Goal: Transaction & Acquisition: Subscribe to service/newsletter

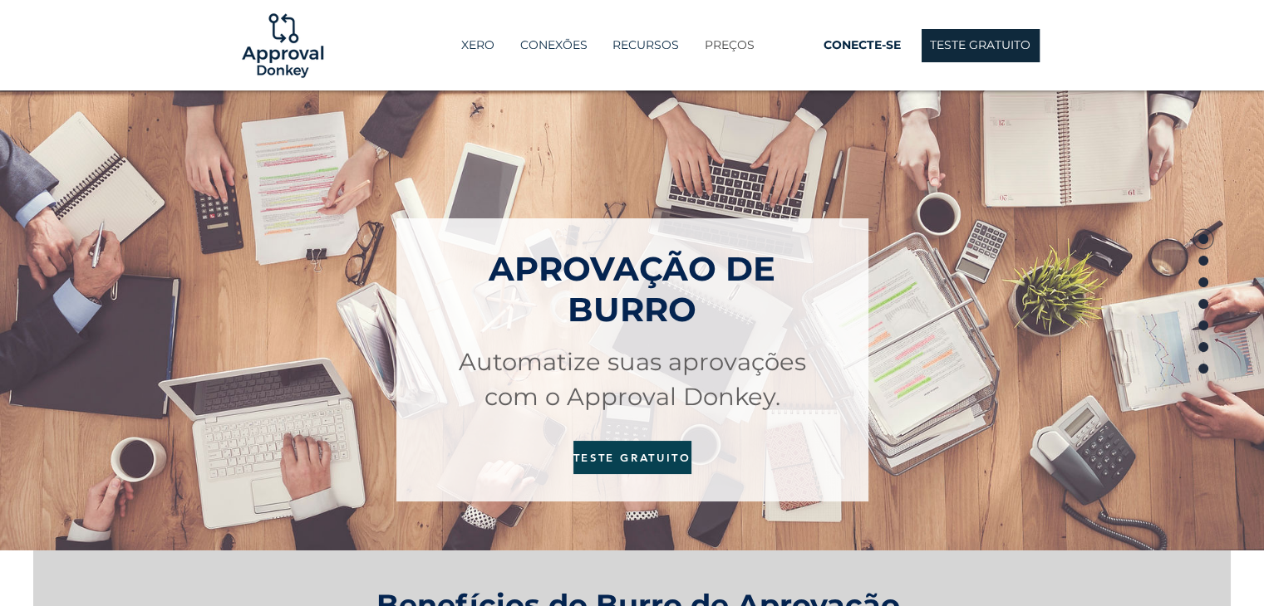
click at [738, 44] on font "PREÇOS" at bounding box center [730, 44] width 50 height 15
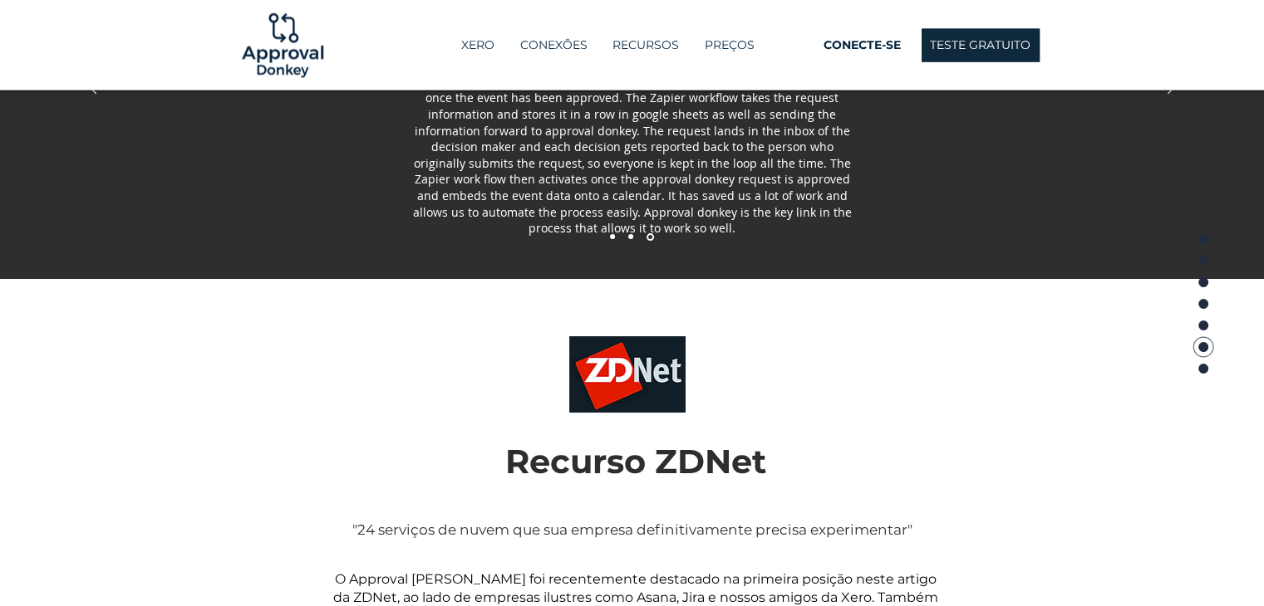
scroll to position [3047, 0]
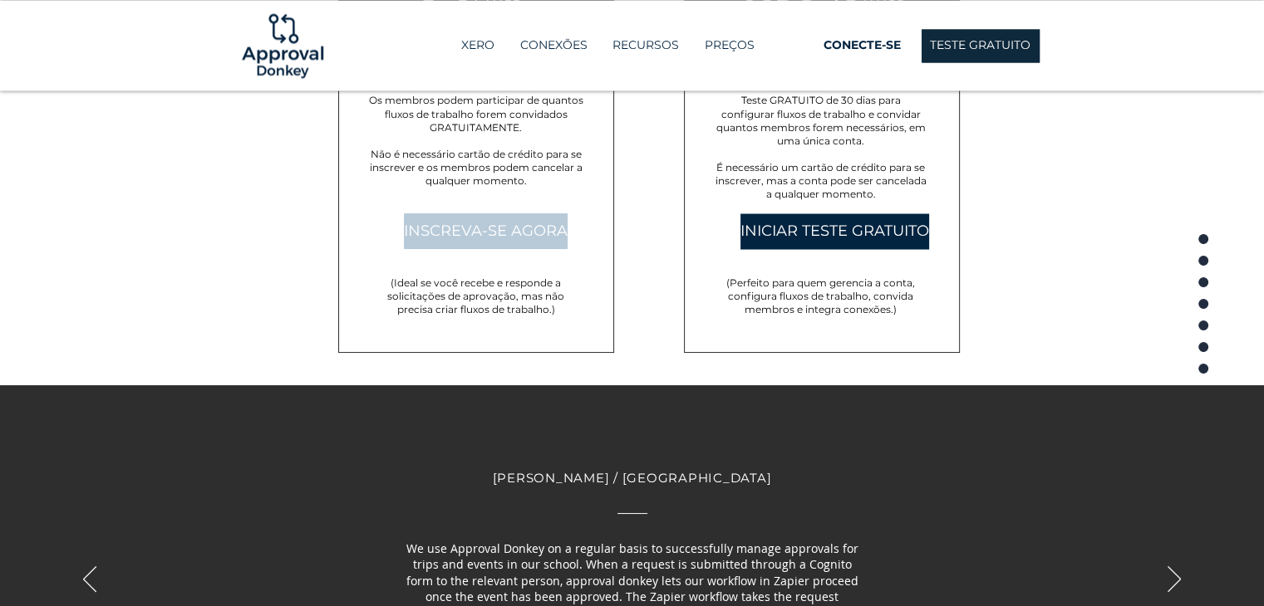
click at [501, 232] on link "INSCREVA-SE AGORA" at bounding box center [486, 232] width 164 height 36
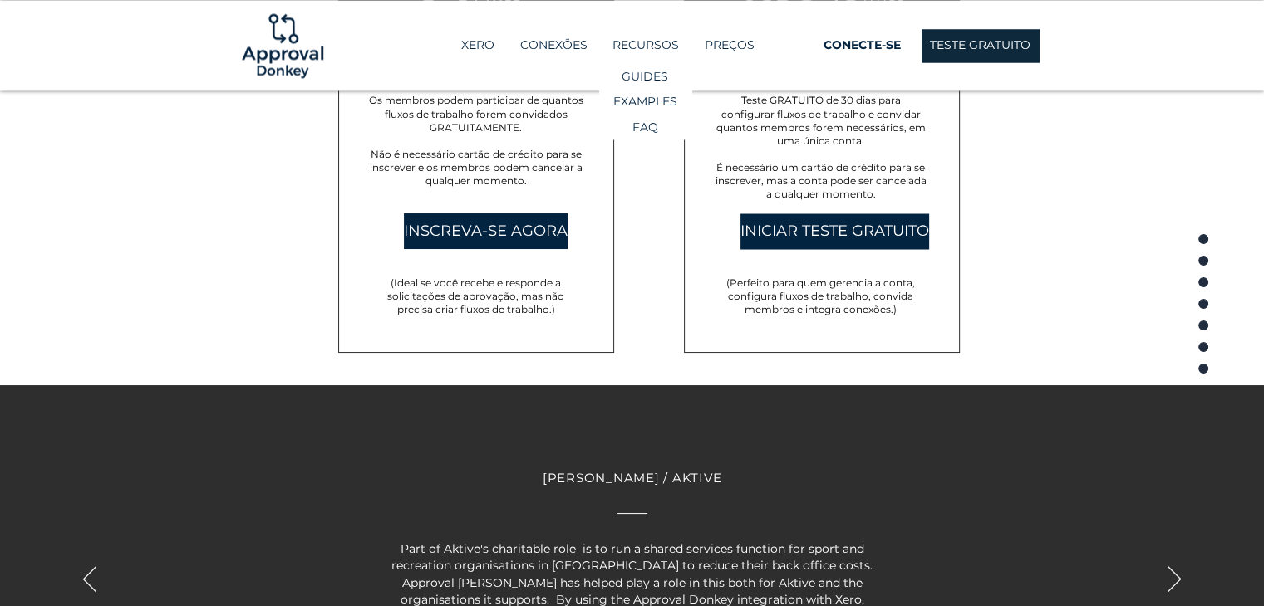
click at [639, 47] on font "RECURSOS" at bounding box center [645, 44] width 66 height 15
click at [641, 74] on p "GUIDES" at bounding box center [645, 77] width 58 height 24
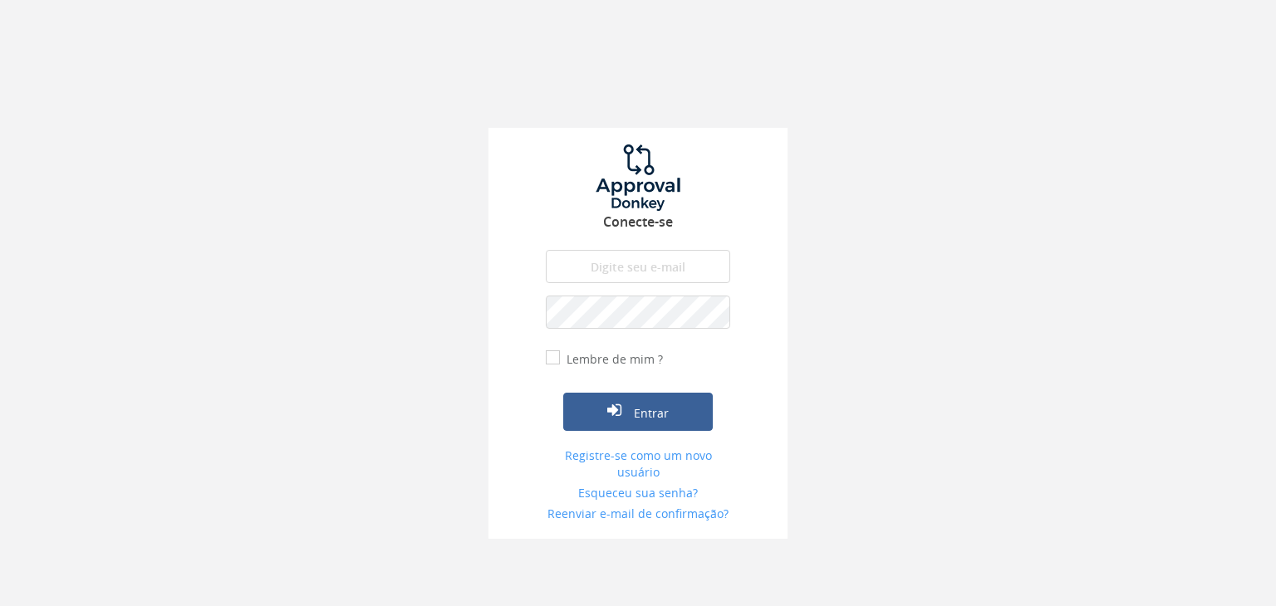
click at [664, 266] on input "email" at bounding box center [638, 266] width 184 height 33
type input "adm.alpha@alphagestaodefranquias.com.br"
